Goal: Task Accomplishment & Management: Manage account settings

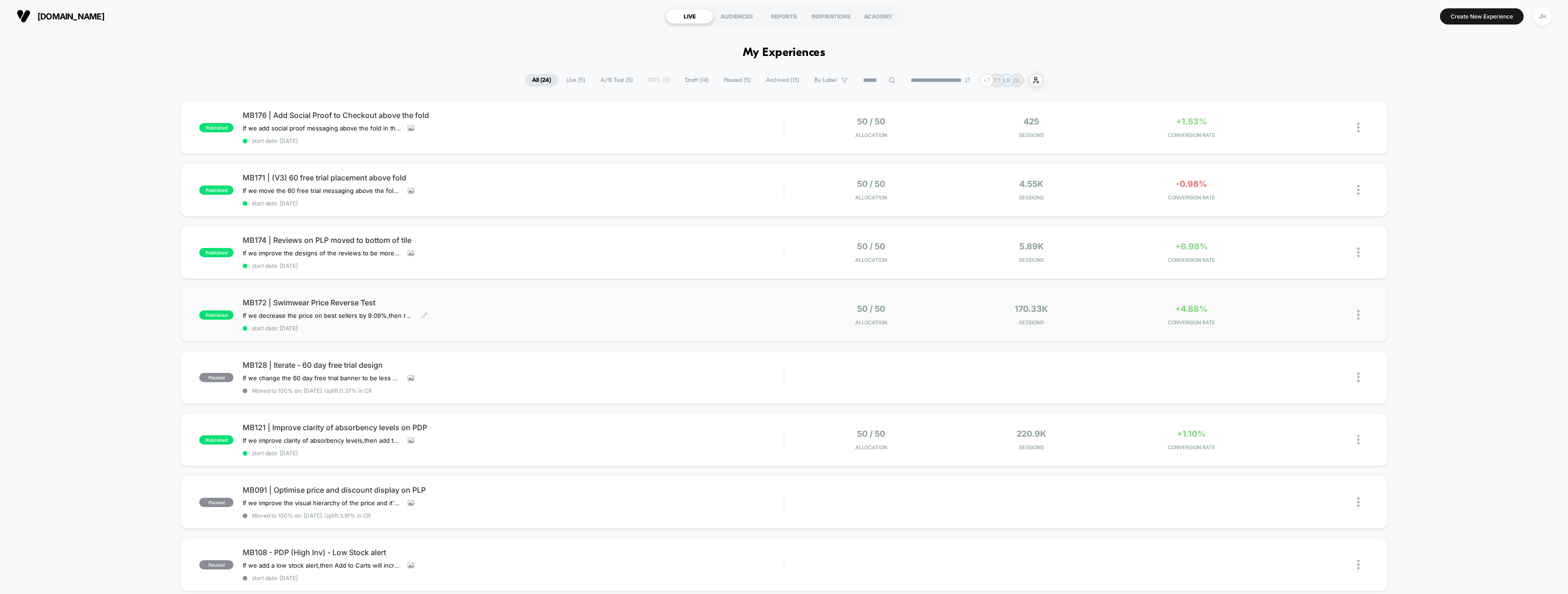
click at [509, 304] on span "MB172 | Swimwear Price Reverse Test" at bounding box center [512, 302] width 540 height 10
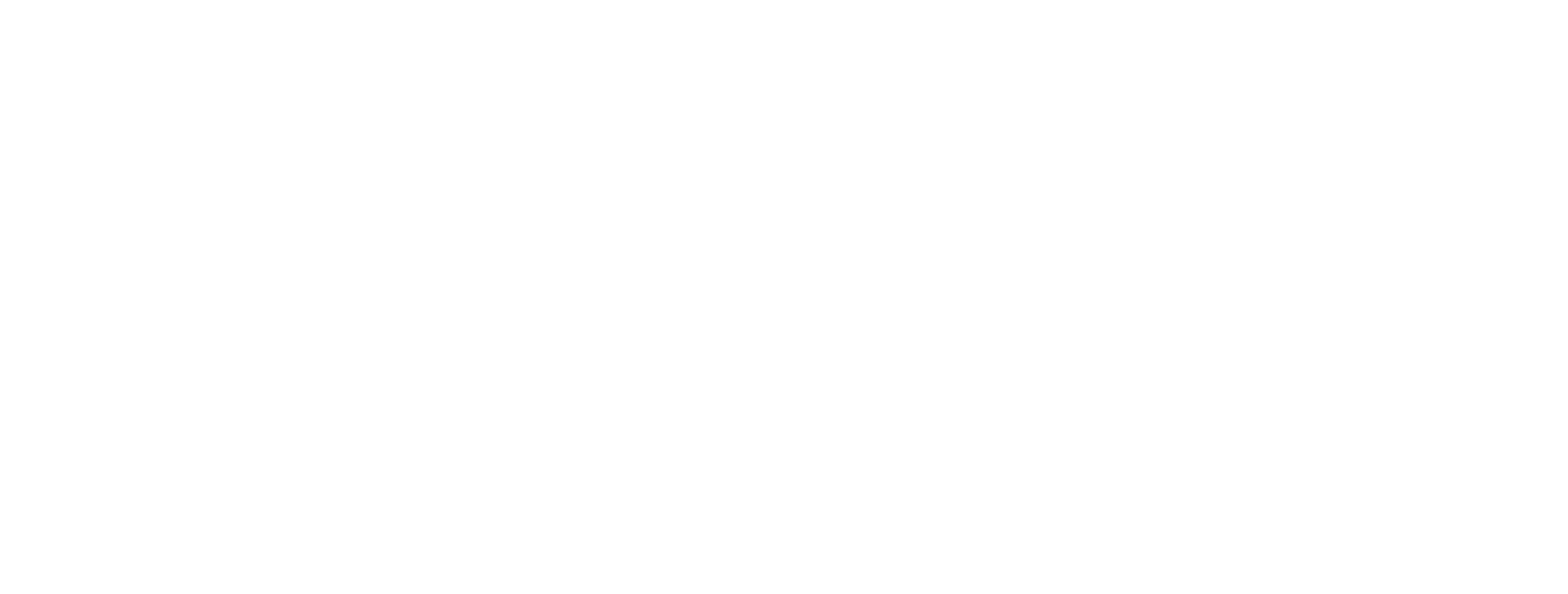
click at [494, 312] on html "Navigated to [DOMAIN_NAME] | No-code CRO for Shopify" at bounding box center [784, 297] width 1568 height 594
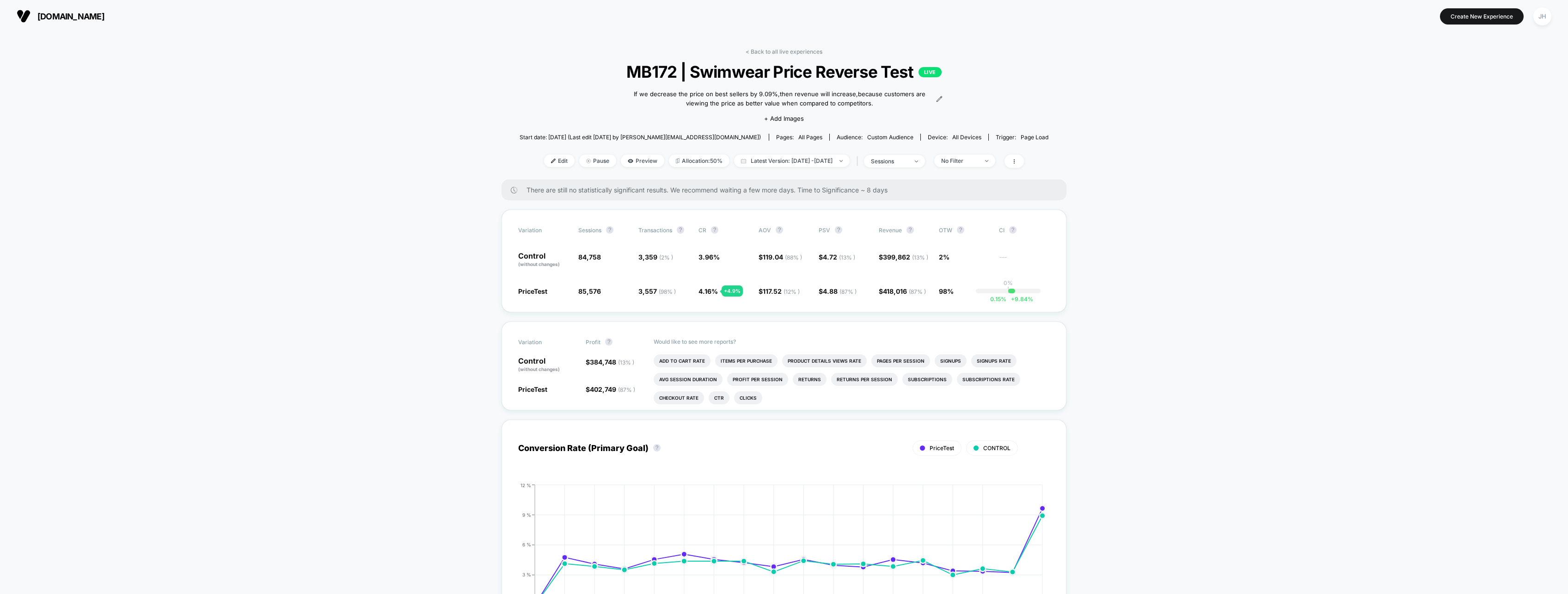
click at [917, 161] on img at bounding box center [916, 162] width 3 height 2
click at [978, 160] on div "No Filter" at bounding box center [959, 160] width 37 height 7
click at [967, 250] on span "New Visitors" at bounding box center [971, 251] width 38 height 8
click at [998, 295] on button "Save" at bounding box center [978, 296] width 85 height 15
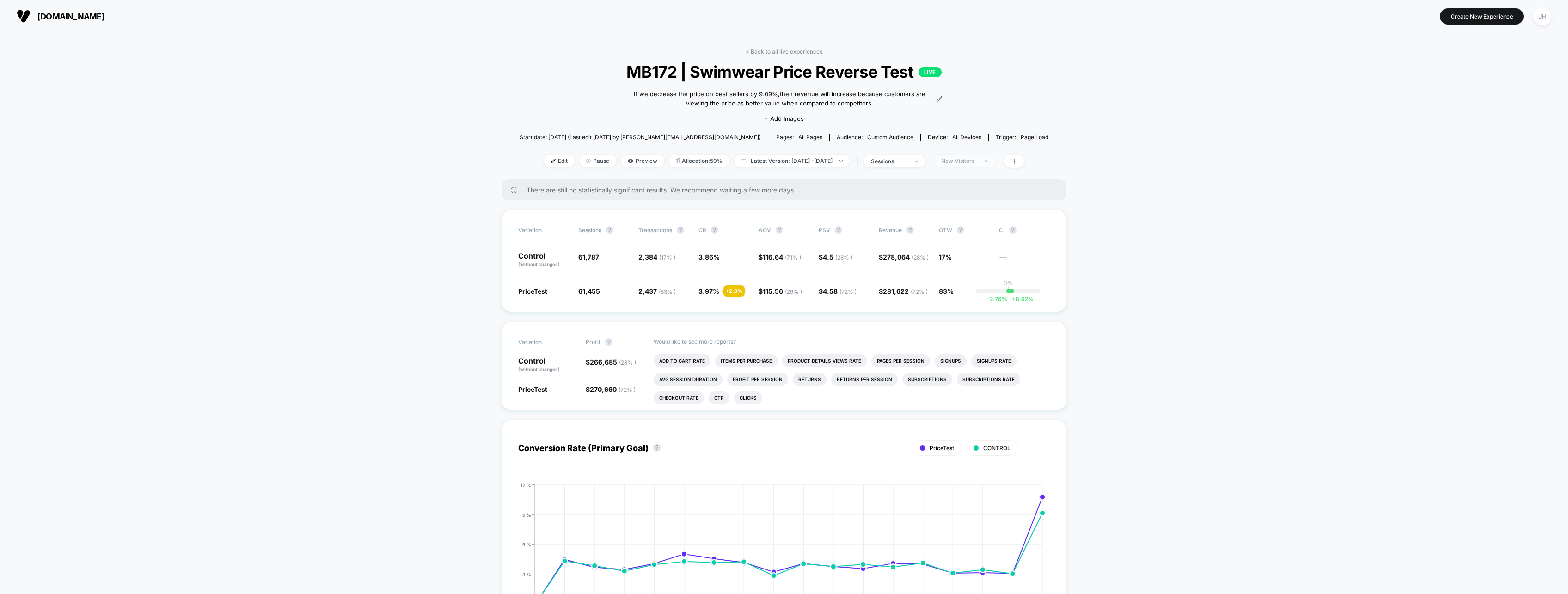
click at [965, 163] on div "New Visitors" at bounding box center [959, 160] width 37 height 7
click at [953, 227] on div "Returning Visitors" at bounding box center [971, 232] width 68 height 10
click at [959, 293] on button "Save" at bounding box center [978, 296] width 85 height 15
click at [974, 156] on span "Returning Visitors" at bounding box center [965, 161] width 61 height 12
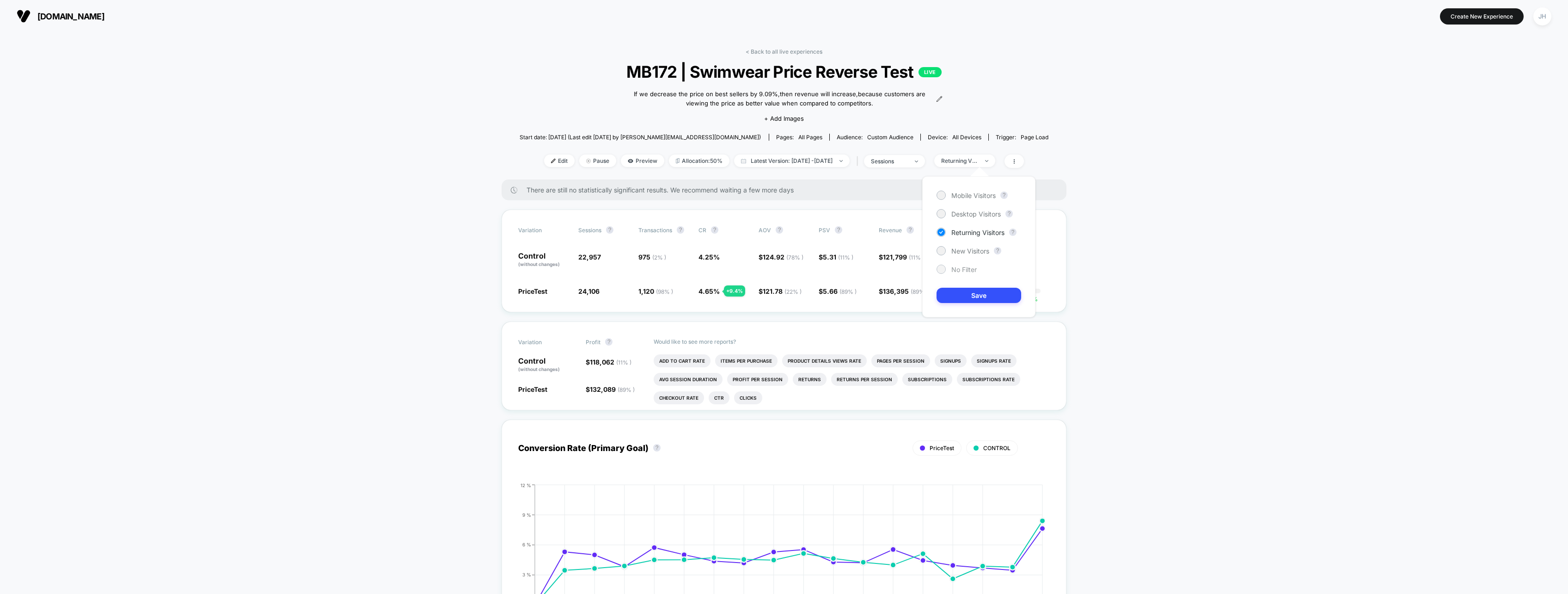
click at [956, 269] on span "No Filter" at bounding box center [964, 269] width 26 height 8
click at [963, 299] on button "Save" at bounding box center [978, 296] width 85 height 15
